Goal: Information Seeking & Learning: Understand process/instructions

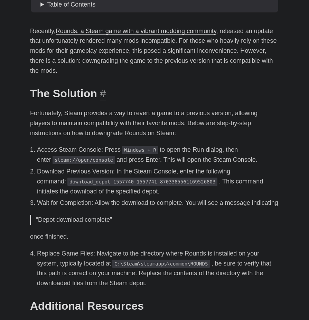
scroll to position [207, 0]
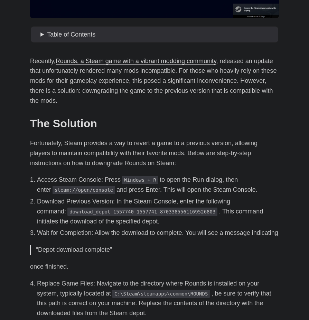
click at [74, 193] on code "steam://open/console" at bounding box center [83, 190] width 62 height 8
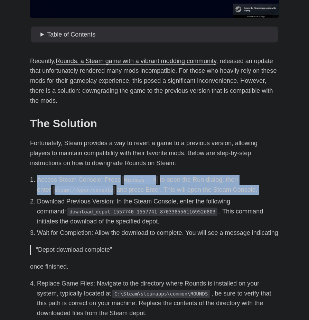
click at [74, 193] on code "steam://open/console" at bounding box center [83, 190] width 62 height 8
click at [79, 193] on code "steam://open/console" at bounding box center [83, 190] width 62 height 8
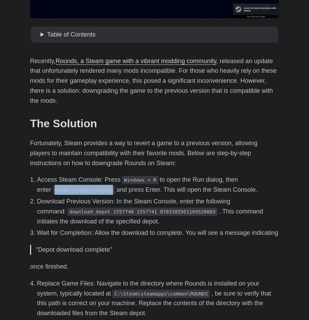
drag, startPoint x: 98, startPoint y: 188, endPoint x: 38, endPoint y: 192, distance: 60.2
click at [52, 192] on code "steam://open/console" at bounding box center [83, 190] width 62 height 8
copy code "steam://open/console"
click at [151, 191] on li "Access Steam Console: Press Windows + R to open the Run dialog, then enter stea…" at bounding box center [158, 185] width 242 height 20
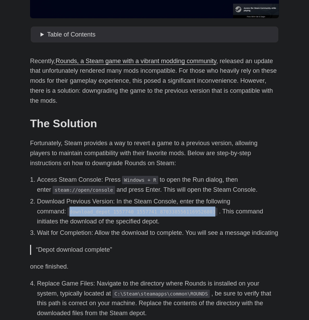
drag, startPoint x: 41, startPoint y: 212, endPoint x: 187, endPoint y: 212, distance: 146.7
click at [187, 212] on code "download_depot 1557740 1557741 8703385561169526803" at bounding box center [142, 212] width 150 height 8
copy code "download_depot 1557740 1557741 8703385561169526803"
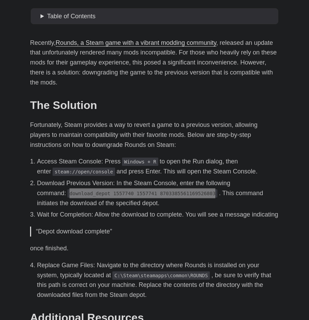
scroll to position [249, 0]
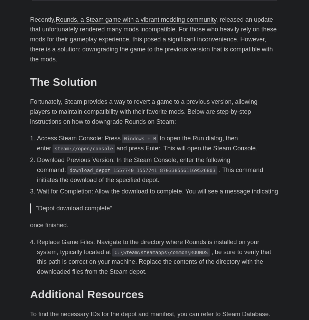
click at [222, 96] on div "Recently, Rounds, a Steam game with a vibrant modding community , released an u…" at bounding box center [154, 199] width 249 height 369
